Goal: Task Accomplishment & Management: Use online tool/utility

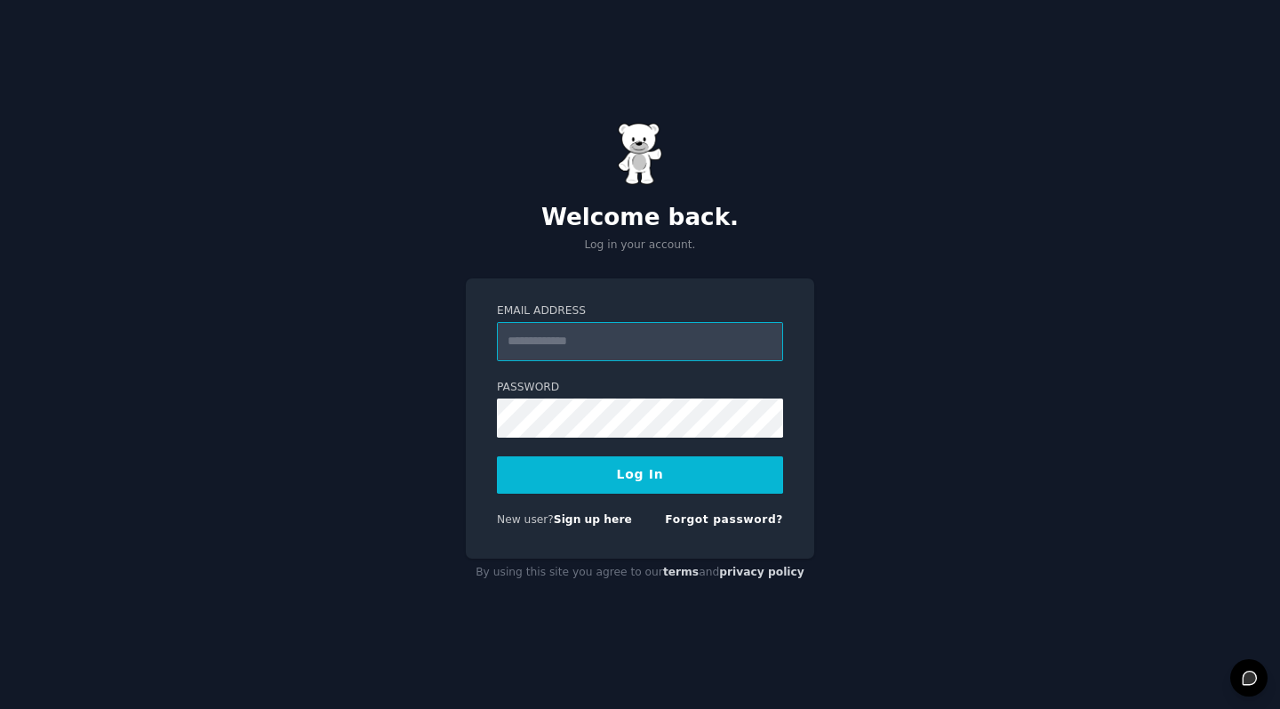
type input "**********"
click at [640, 474] on button "Log In" at bounding box center [640, 474] width 286 height 37
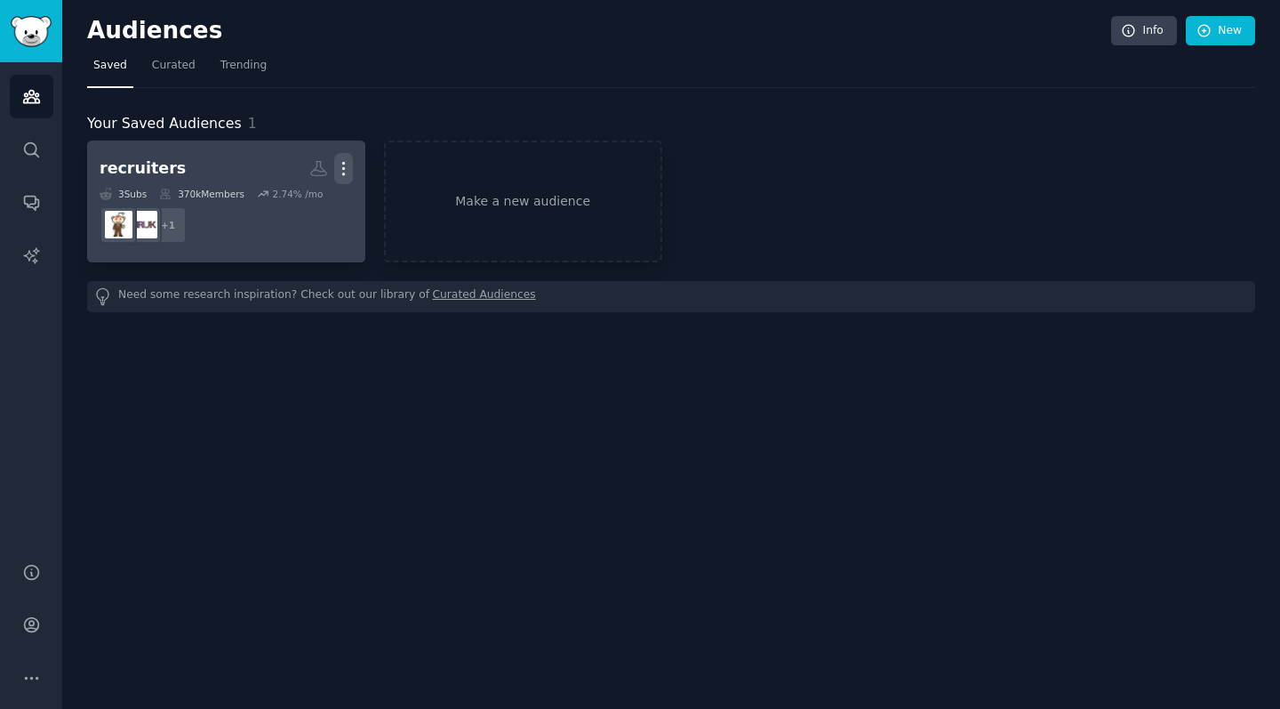
click at [343, 156] on button "More" at bounding box center [343, 168] width 19 height 31
click at [271, 254] on link "recruiters Custom Audience More View Delete 3 Sub s 370k Members 2.74 % /mo + 1" at bounding box center [226, 201] width 278 height 122
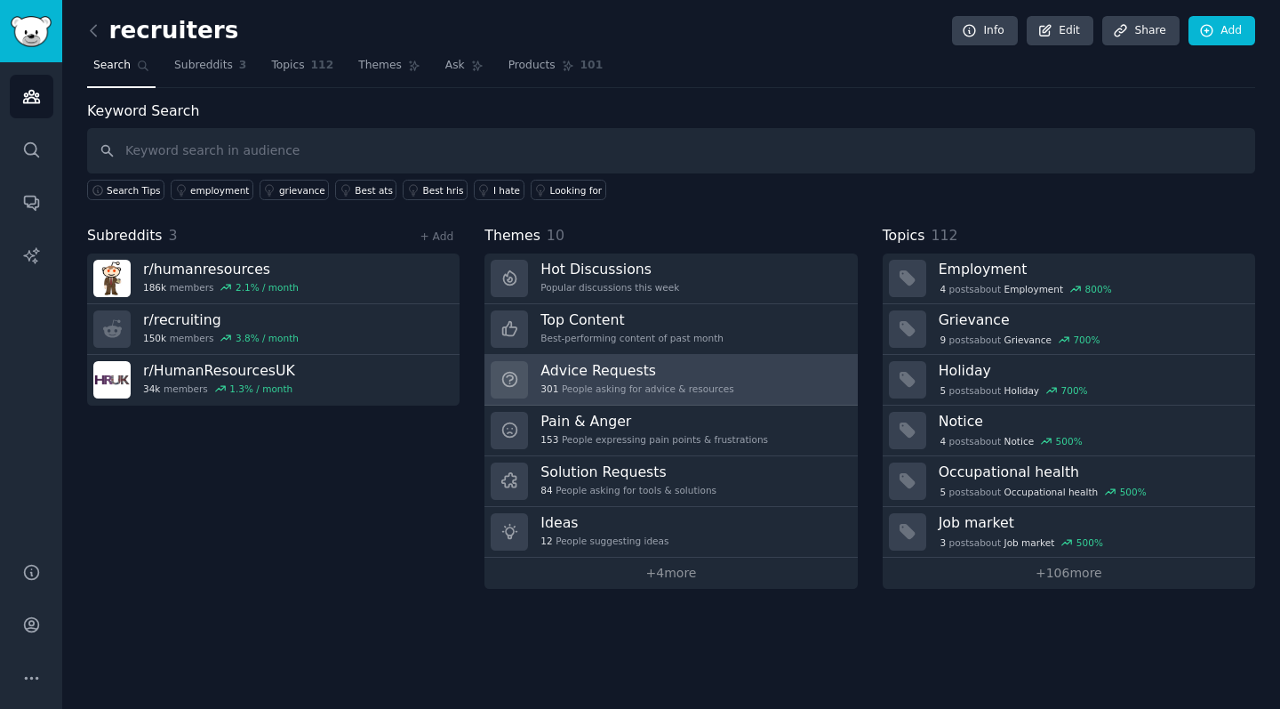
click at [616, 375] on h3 "Advice Requests" at bounding box center [636, 370] width 193 height 19
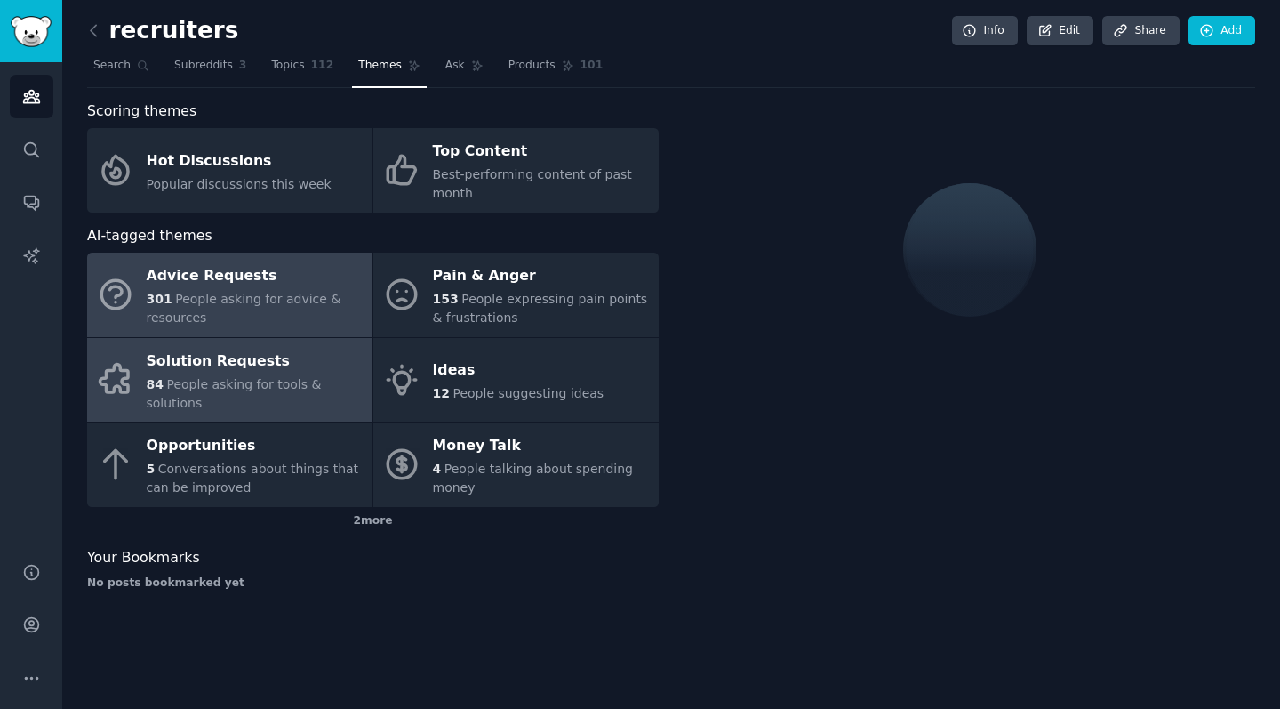
click at [252, 377] on span "People asking for tools & solutions" at bounding box center [234, 393] width 175 height 33
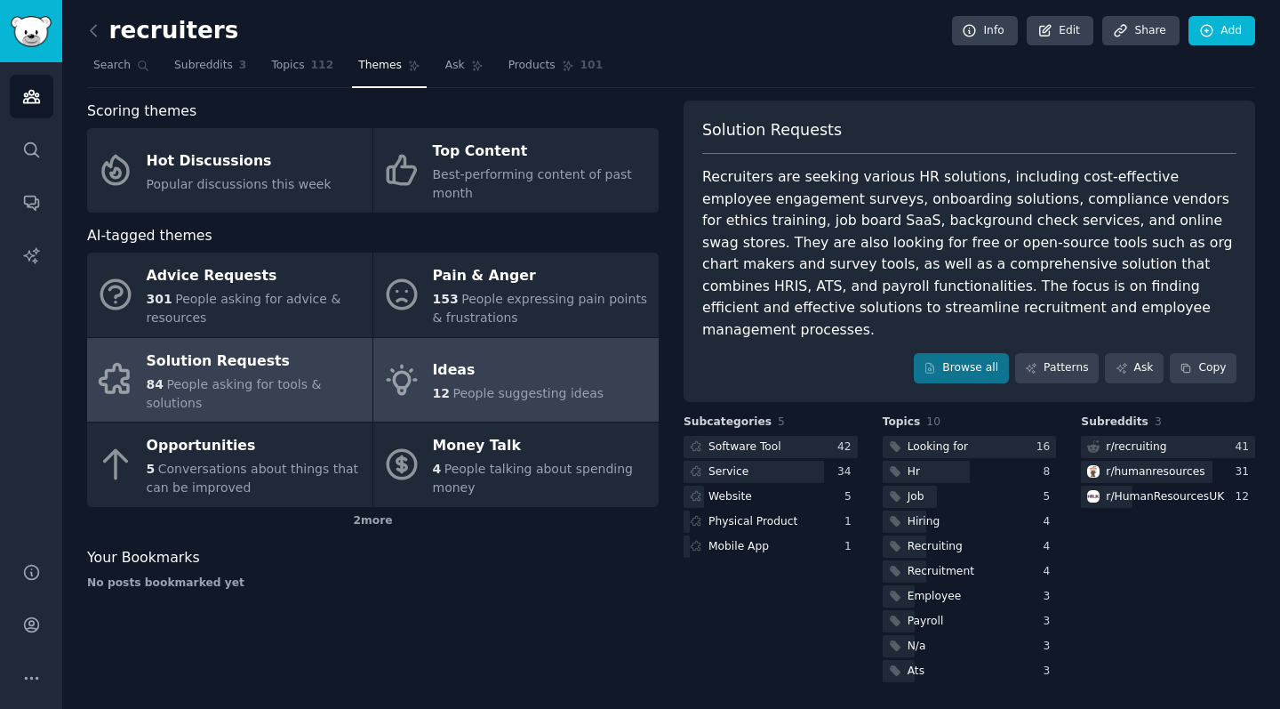
click at [437, 394] on span "12" at bounding box center [441, 393] width 17 height 14
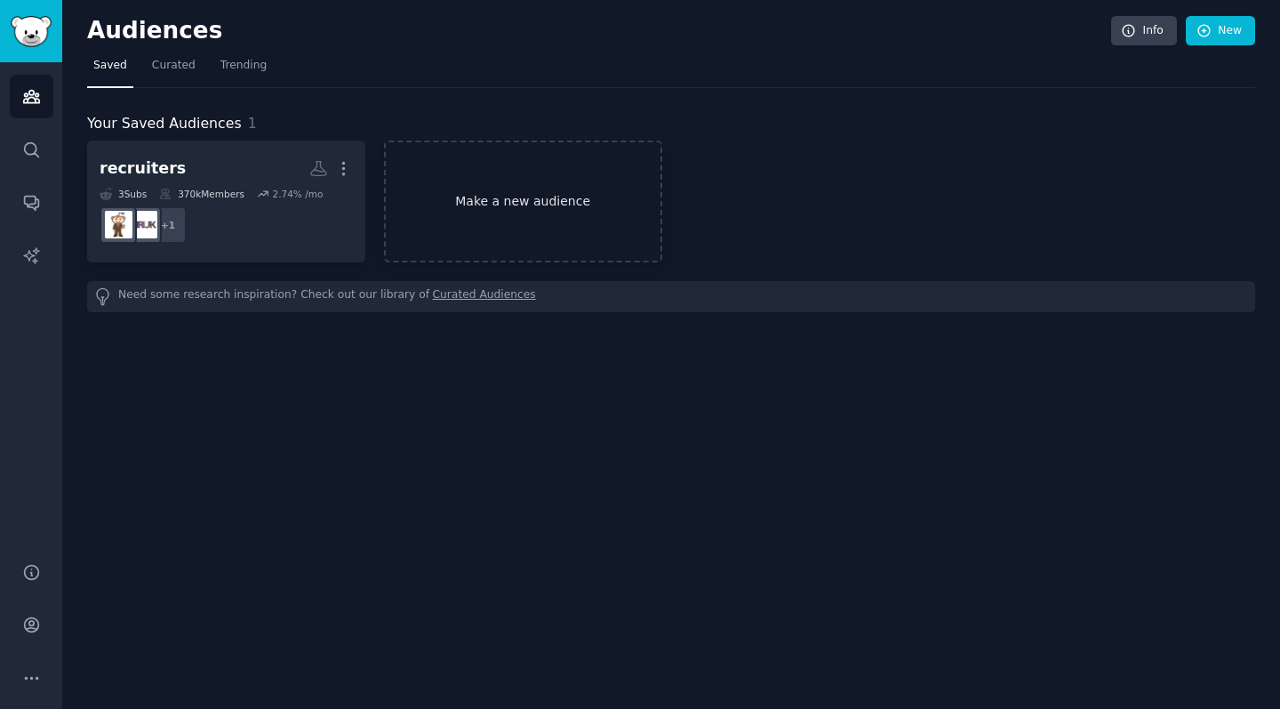
click at [543, 203] on link "Make a new audience" at bounding box center [523, 201] width 278 height 122
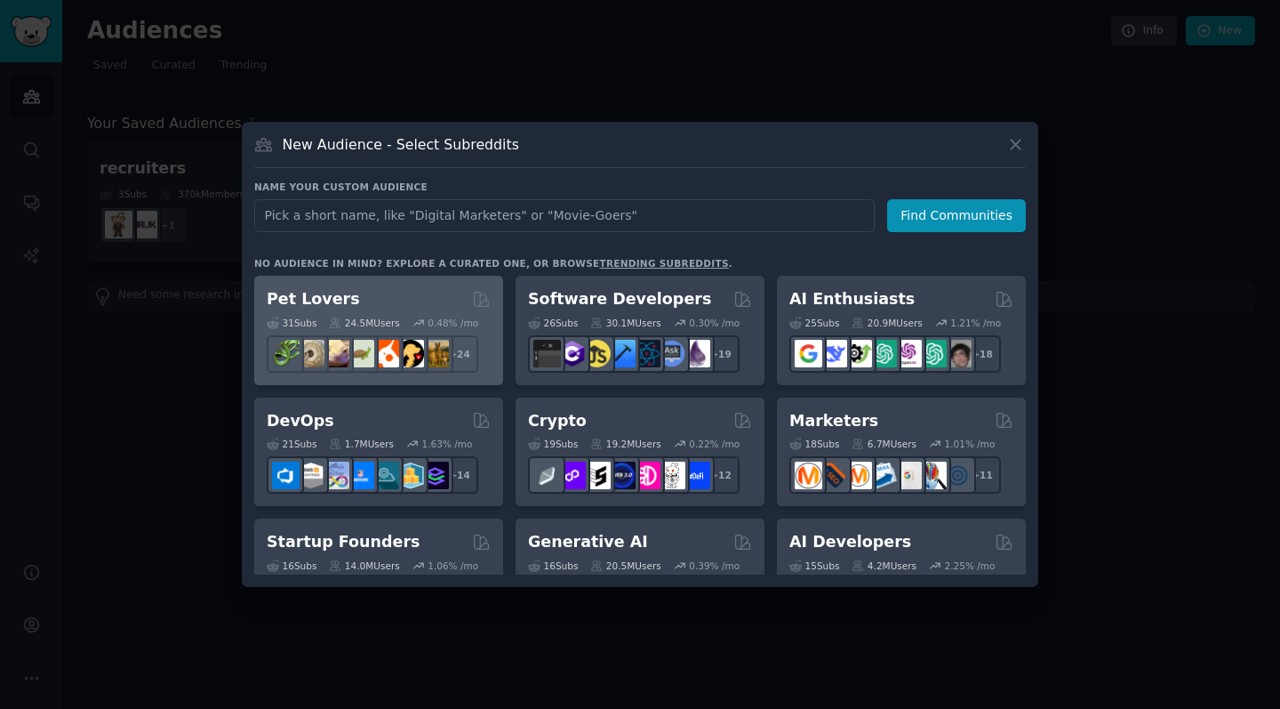
click at [419, 301] on div "Pet Lovers" at bounding box center [379, 299] width 224 height 22
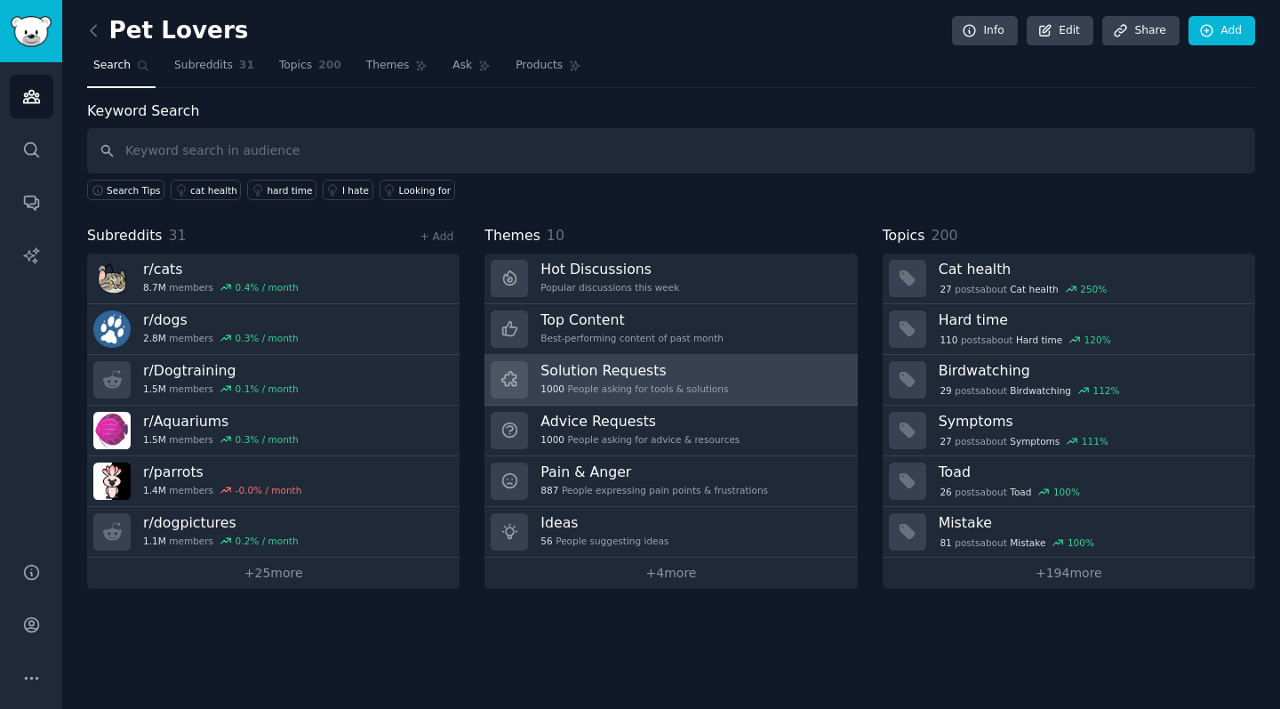
click at [672, 372] on h3 "Solution Requests" at bounding box center [634, 370] width 188 height 19
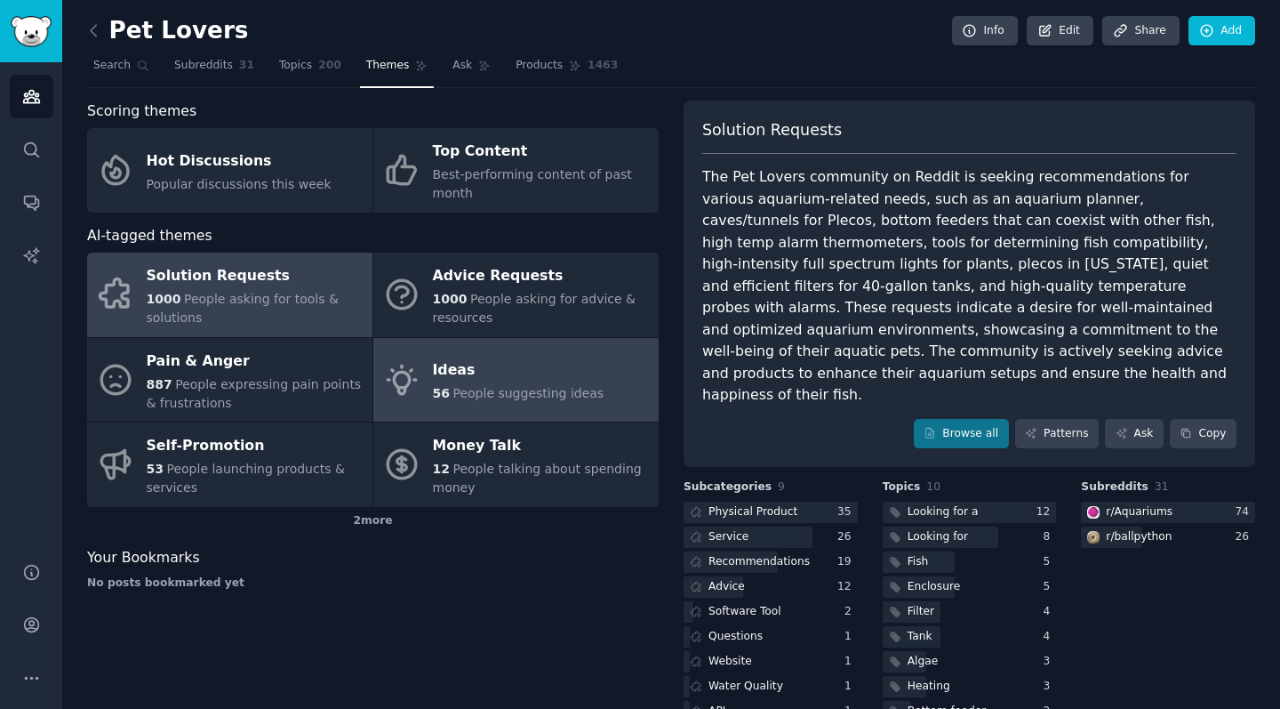
click at [509, 367] on div "Ideas" at bounding box center [519, 370] width 172 height 28
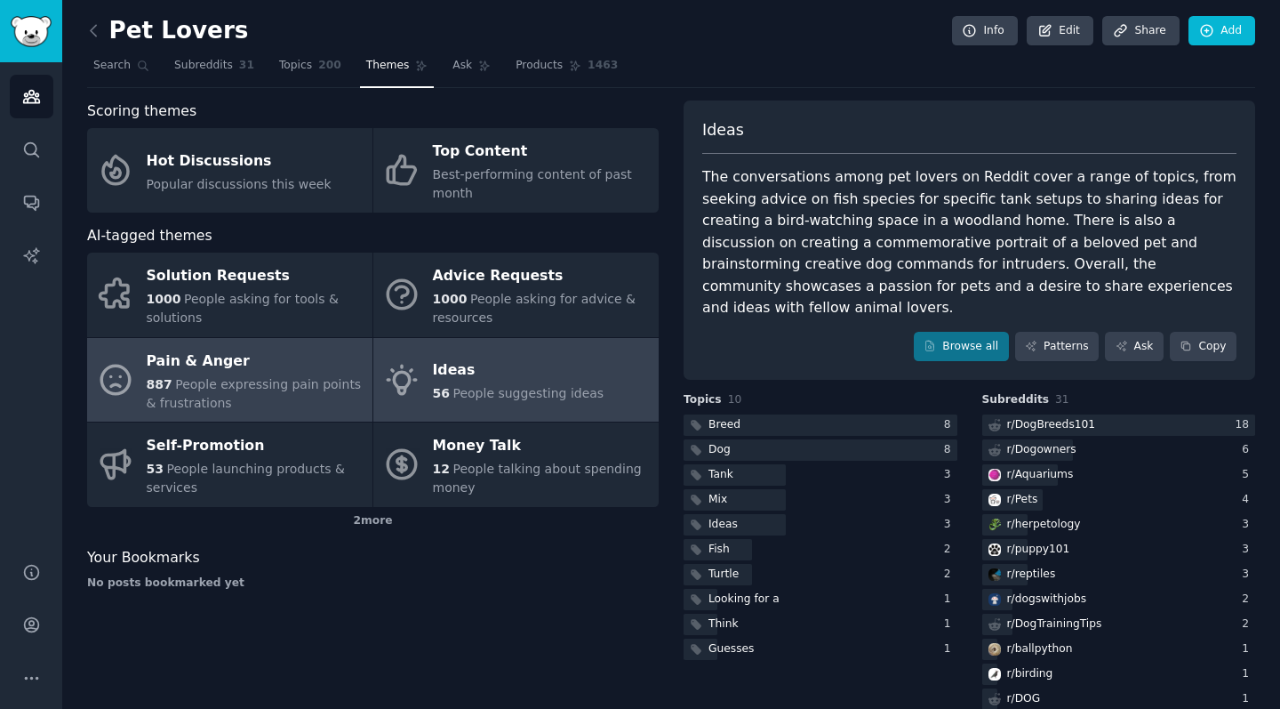
click at [304, 380] on span "People expressing pain points & frustrations" at bounding box center [254, 393] width 215 height 33
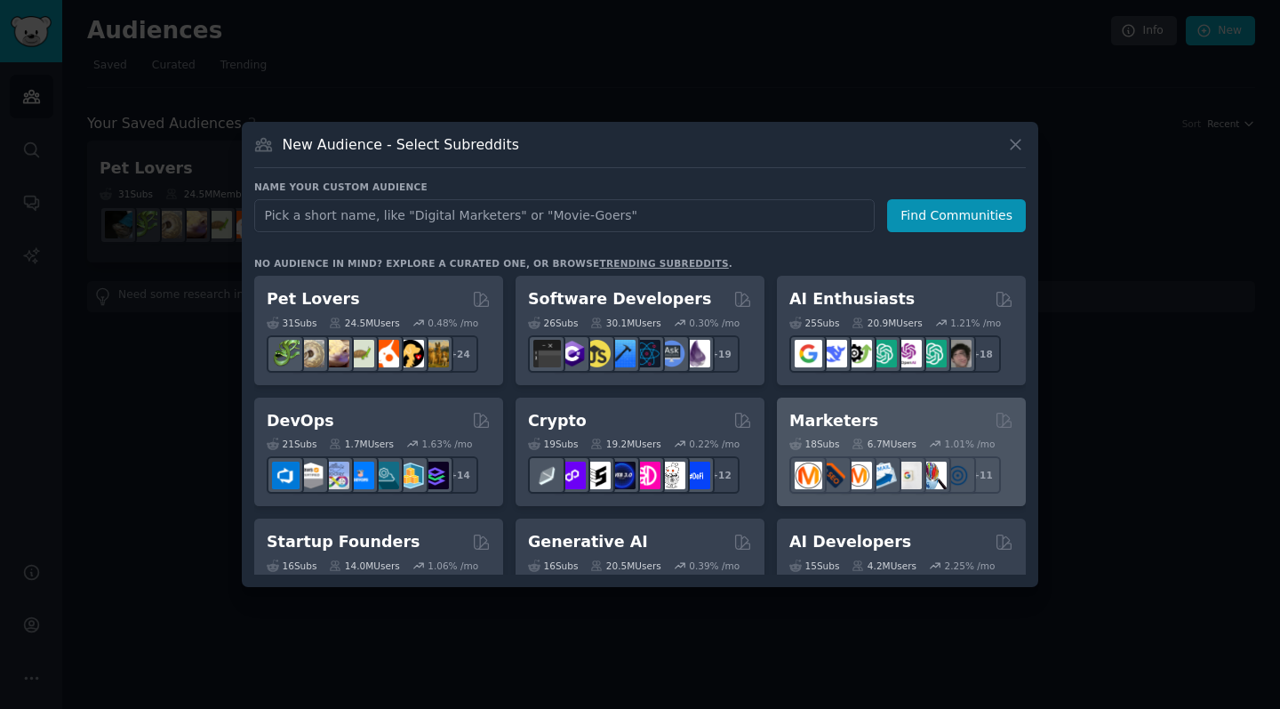
click at [901, 410] on div "Marketers" at bounding box center [901, 421] width 224 height 22
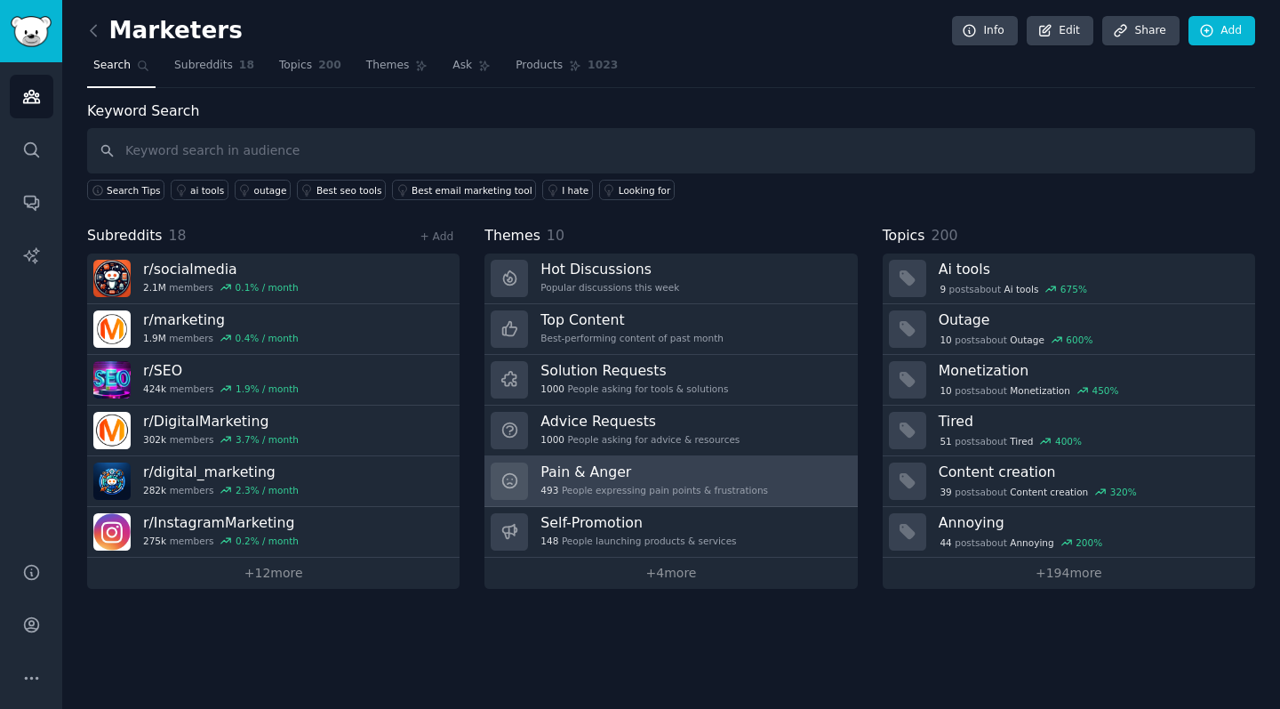
click at [653, 469] on h3 "Pain & Anger" at bounding box center [654, 471] width 228 height 19
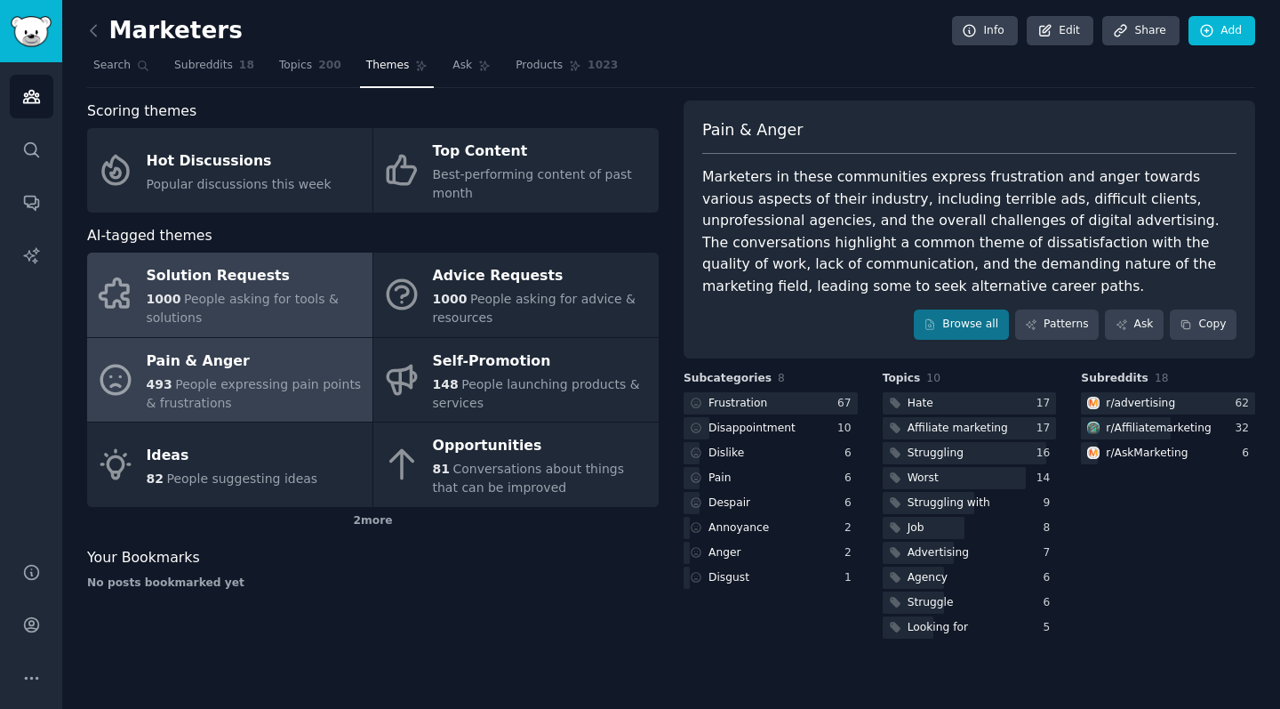
click at [285, 292] on span "People asking for tools & solutions" at bounding box center [243, 308] width 192 height 33
